Goal: Complete application form

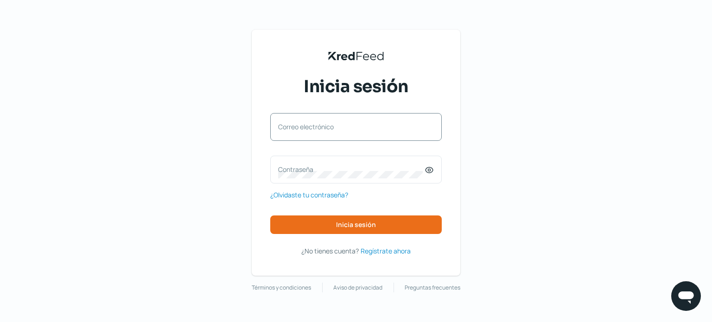
click at [326, 122] on label "Correo electrónico" at bounding box center [351, 126] width 146 height 9
click at [326, 127] on input "Correo electrónico" at bounding box center [356, 131] width 156 height 8
click at [310, 129] on input "Correo electrónico" at bounding box center [356, 131] width 156 height 8
type input "contador@asapys.com"
click at [314, 167] on label "Contraseña" at bounding box center [351, 169] width 146 height 9
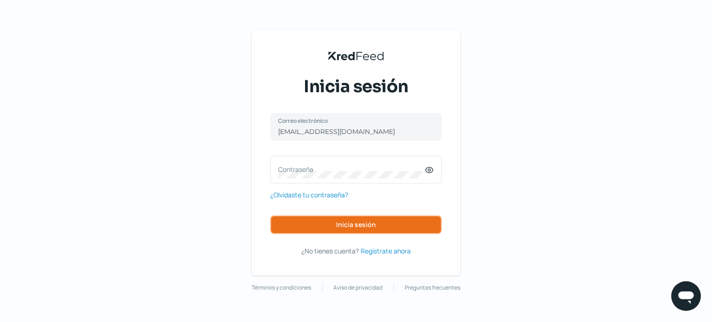
click at [338, 223] on span "Inicia sesión" at bounding box center [356, 225] width 40 height 6
click at [432, 171] on icon at bounding box center [428, 170] width 7 height 6
click at [131, 165] on div "KredFeed's Black Logo Inicia sesión contador@asapys.com Correo electrónico Cont…" at bounding box center [356, 161] width 712 height 322
click at [333, 225] on button "Inicia sesión" at bounding box center [355, 224] width 171 height 19
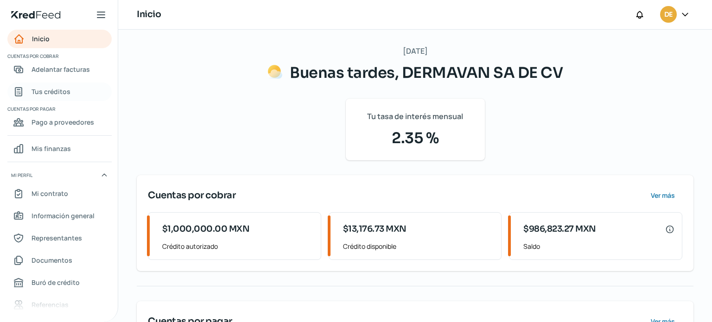
click at [70, 90] on link "Tus créditos" at bounding box center [59, 91] width 104 height 19
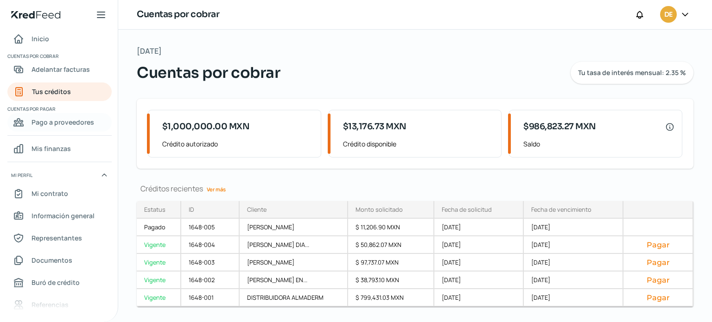
click at [47, 121] on span "Pago a proveedores" at bounding box center [63, 122] width 63 height 12
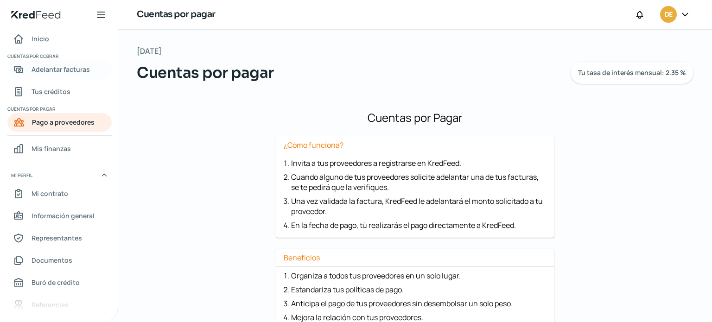
click at [61, 72] on span "Adelantar facturas" at bounding box center [61, 69] width 58 height 12
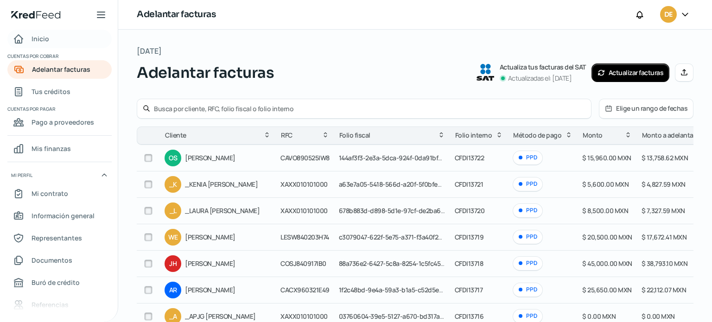
click at [28, 39] on div "Inicio" at bounding box center [31, 38] width 36 height 11
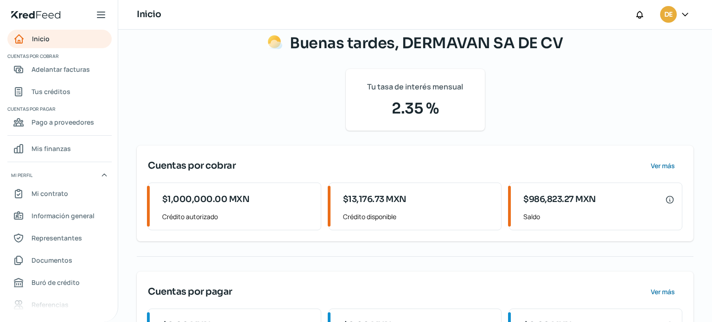
scroll to position [89, 0]
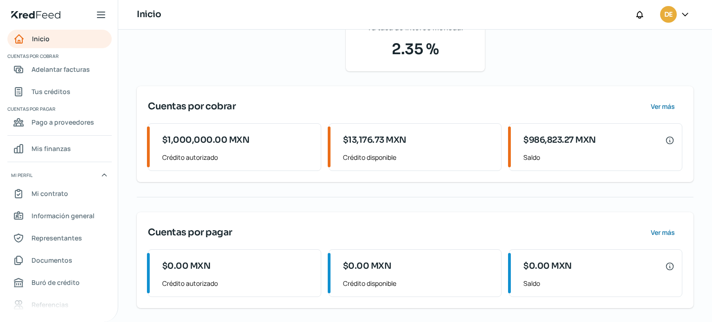
drag, startPoint x: 40, startPoint y: 147, endPoint x: 69, endPoint y: 165, distance: 34.2
click at [39, 147] on span "Mis finanzas" at bounding box center [51, 149] width 39 height 12
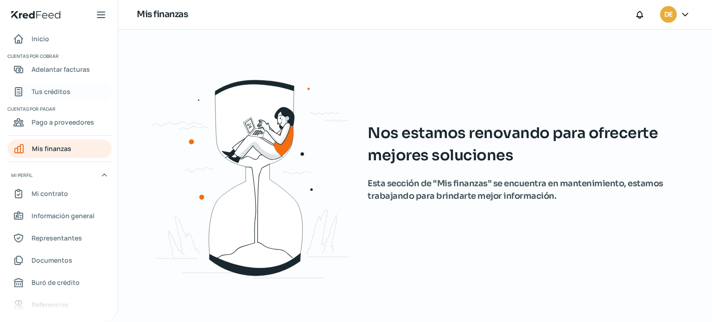
click at [46, 89] on span "Tus créditos" at bounding box center [51, 92] width 39 height 12
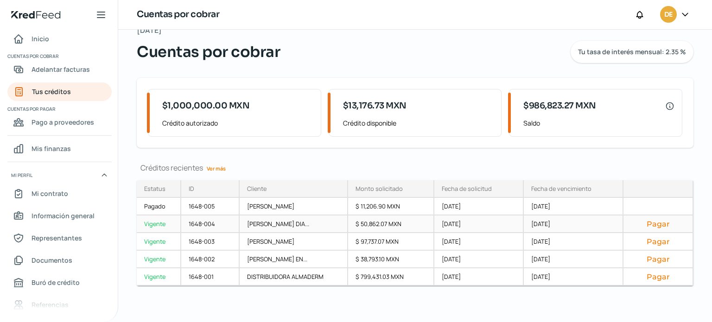
scroll to position [21, 0]
click at [211, 220] on div "1648-004" at bounding box center [210, 224] width 58 height 18
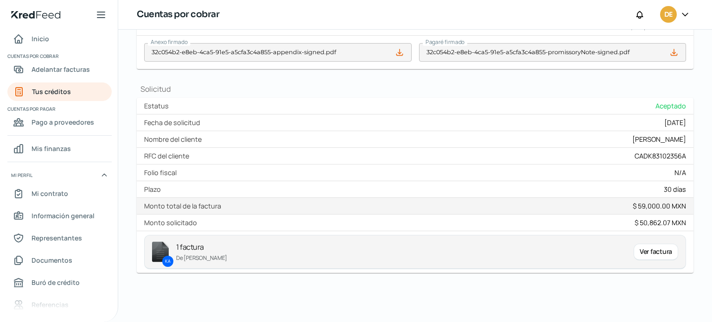
scroll to position [357, 0]
click at [642, 252] on div "Ver factura" at bounding box center [656, 250] width 44 height 17
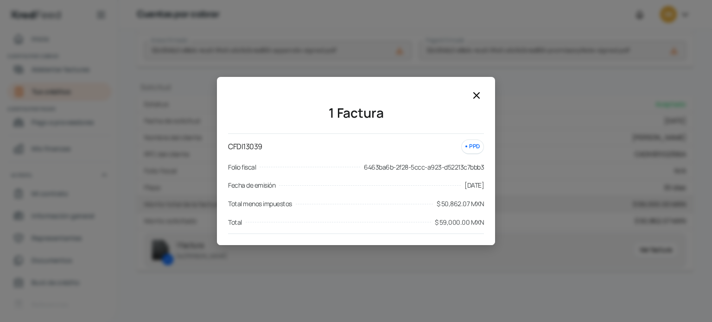
click at [475, 97] on icon at bounding box center [476, 95] width 11 height 11
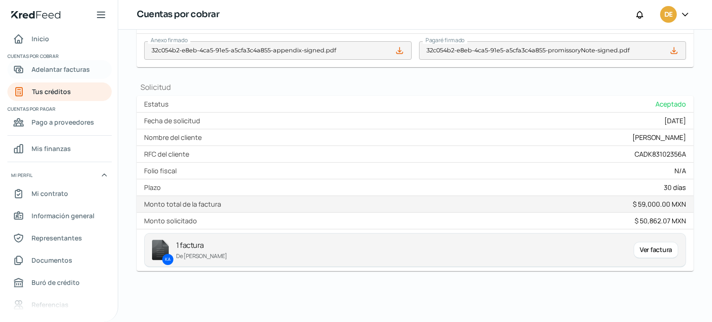
click at [52, 68] on span "Adelantar facturas" at bounding box center [61, 69] width 58 height 12
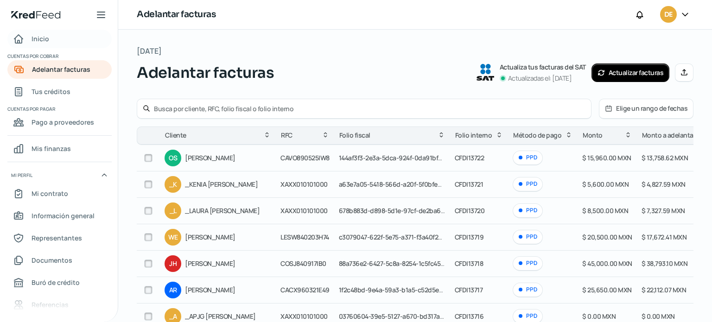
click at [47, 38] on span "Inicio" at bounding box center [41, 39] width 18 height 12
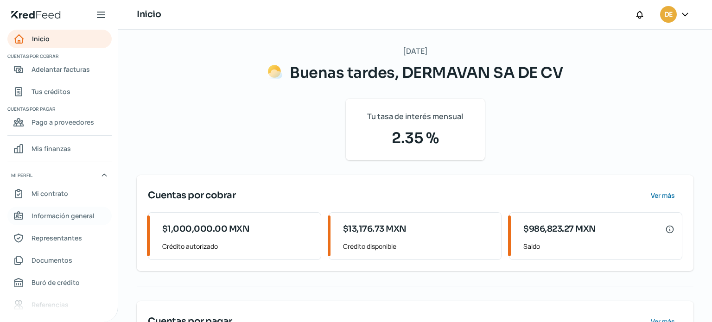
click at [45, 215] on span "Información general" at bounding box center [63, 216] width 63 height 12
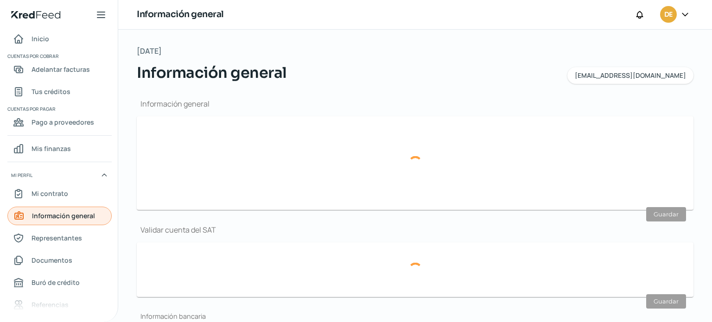
type input "contador@asapys.com"
type input "Personas morales del régimen general"
type input "DERMAVAN SA DE CV"
type input "55 - 3727 - 9449"
type input "DME170926GCA"
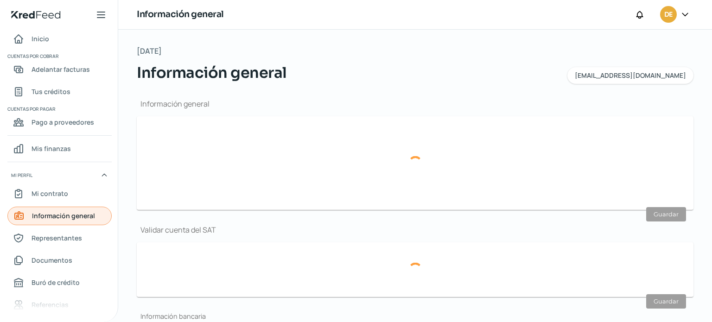
type input "BBVA BANCOMER"
type input "012180001185599880"
type input "ESTACION VIEJA"
type input "MANZANA 2"
type input "LT 1"
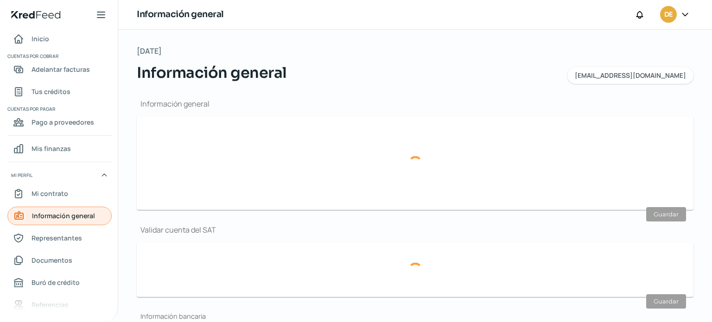
type input "62738"
type input "FRACC. LOMAS DE COCOYOC"
type input "YAUTEPEC"
type input "Morelos"
type input "MEXICO"
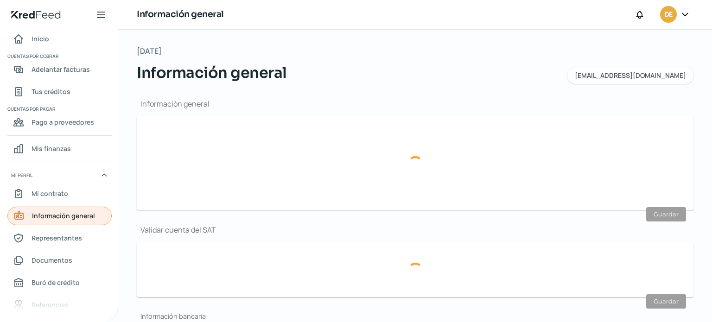
type input "Recibo telmex Morelos.pdf"
type input "CERRADA DE EUGENIA"
type input "29"
type input "03100"
type input "DEL VALLE"
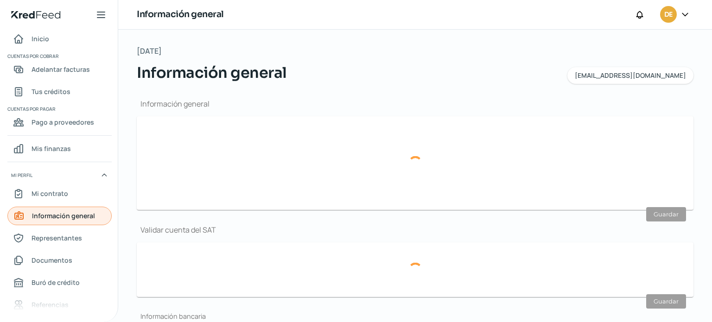
type input "BENITO JUAREZ"
type input "CDMX"
type input "MEXICO"
type input "dermavan Izzidelvalle.pdf"
type input "6"
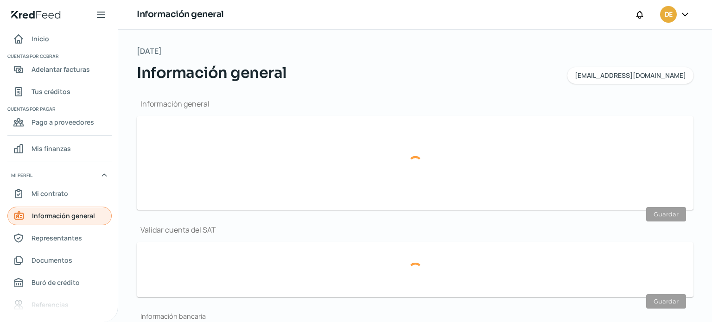
type input "9"
type input "Rentada"
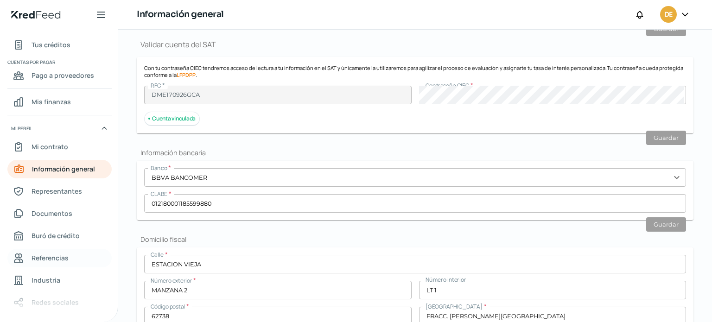
scroll to position [92, 0]
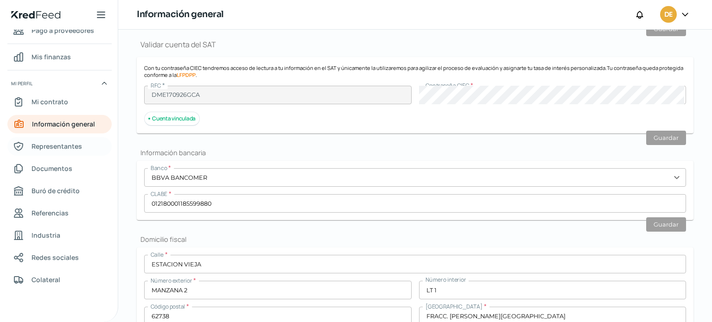
click at [74, 149] on span "Representantes" at bounding box center [57, 146] width 51 height 12
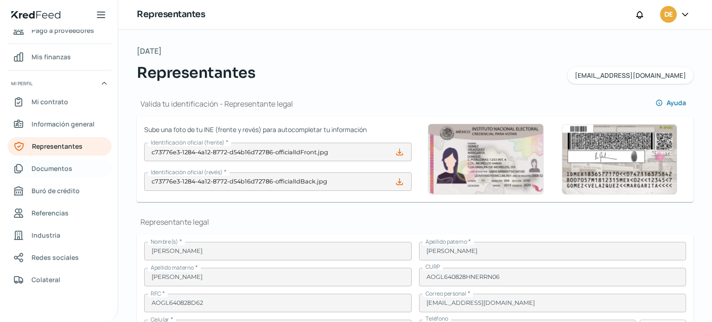
click at [74, 170] on link "Documentos" at bounding box center [59, 168] width 104 height 19
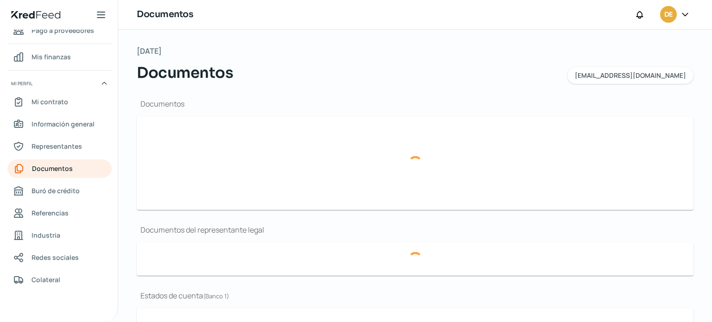
type input "CSFDERMAVAN030825.pdf"
type input "Acta Constitutiva.pdf"
type input "EDOSDECTABCOMERJUL25.pdf"
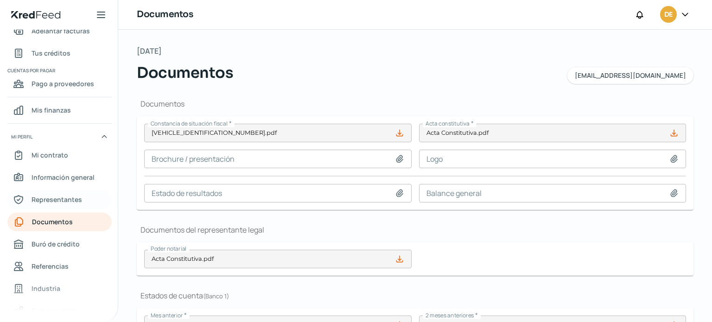
scroll to position [92, 0]
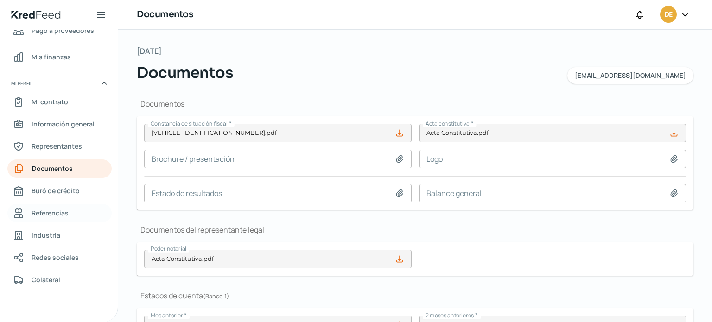
click at [62, 214] on span "Referencias" at bounding box center [50, 213] width 37 height 12
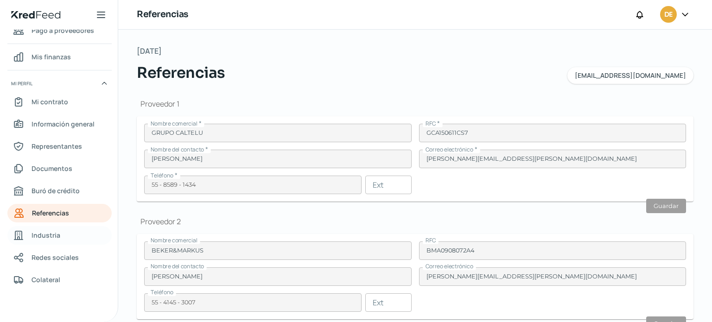
click at [57, 233] on span "Industria" at bounding box center [46, 235] width 29 height 12
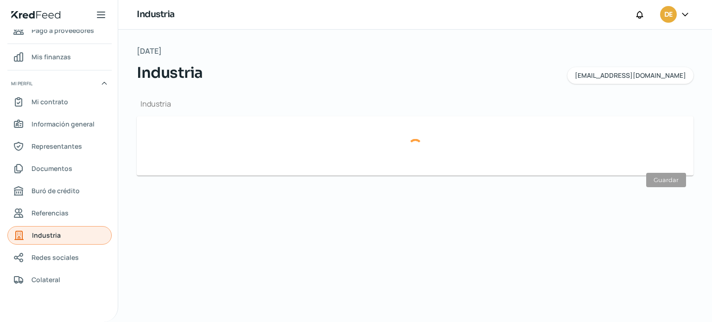
type input "Comercio"
type input "Salud"
type input "26/09/2025"
type input "64"
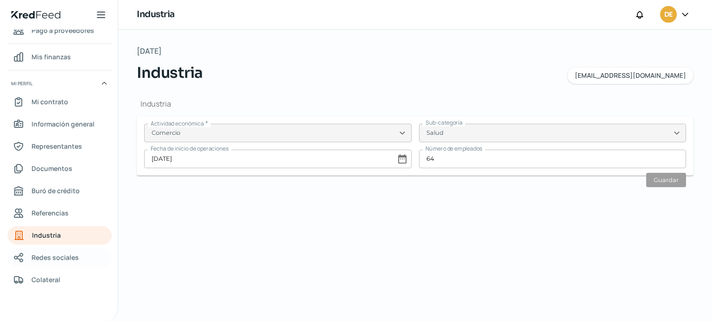
click at [51, 255] on span "Redes sociales" at bounding box center [55, 258] width 47 height 12
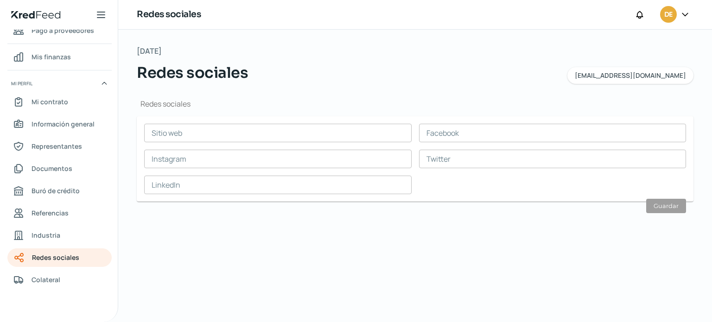
click at [102, 12] on icon at bounding box center [100, 15] width 7 height 6
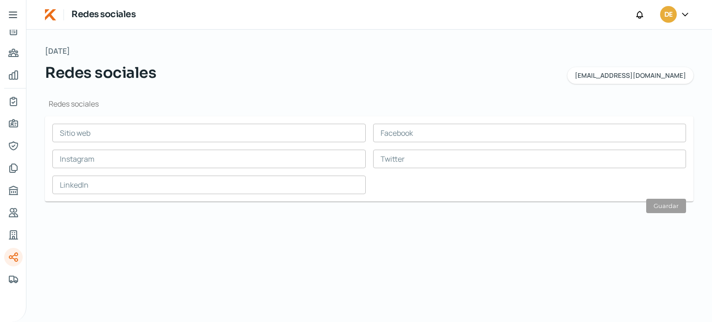
scroll to position [52, 0]
